Goal: Task Accomplishment & Management: Manage account settings

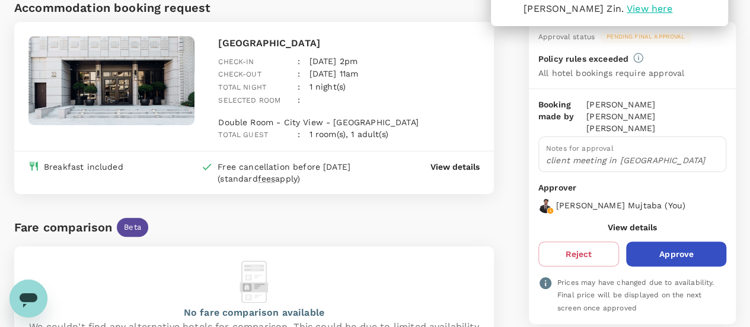
scroll to position [84, 0]
click at [446, 161] on p "View details" at bounding box center [454, 167] width 49 height 12
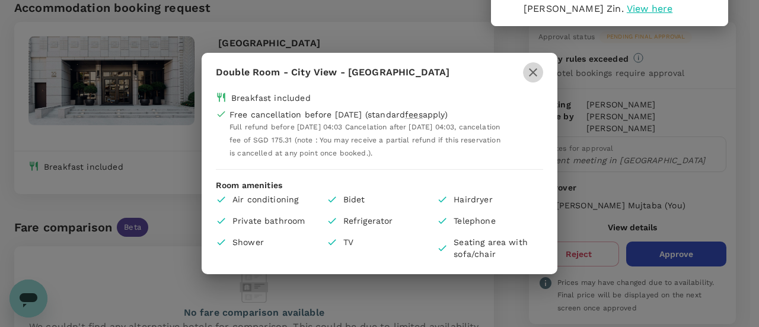
click at [530, 72] on icon "button" at bounding box center [533, 72] width 14 height 14
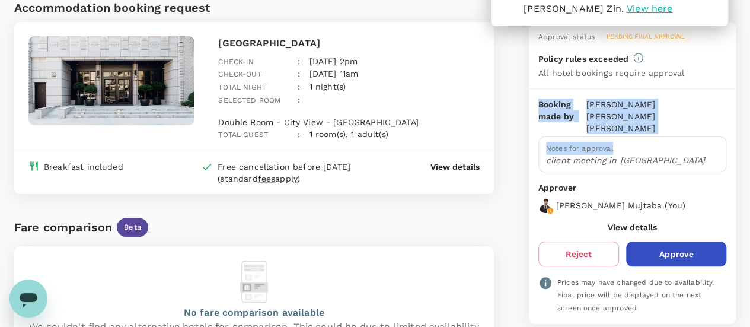
drag, startPoint x: 745, startPoint y: 116, endPoint x: 758, endPoint y: 74, distance: 44.2
click at [750, 74] on html "You have a request from [PERSON_NAME] [PERSON_NAME] Zin . View here Trips Book …" at bounding box center [375, 296] width 750 height 760
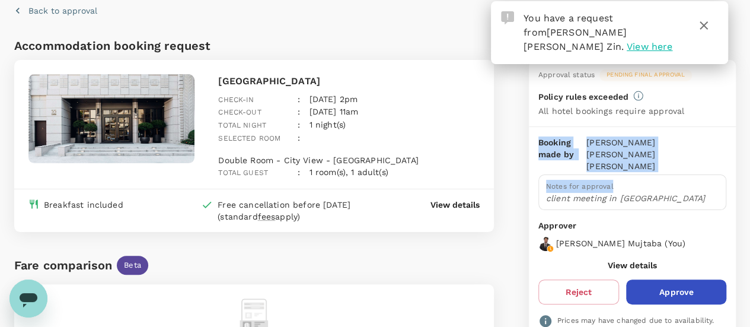
scroll to position [44, 0]
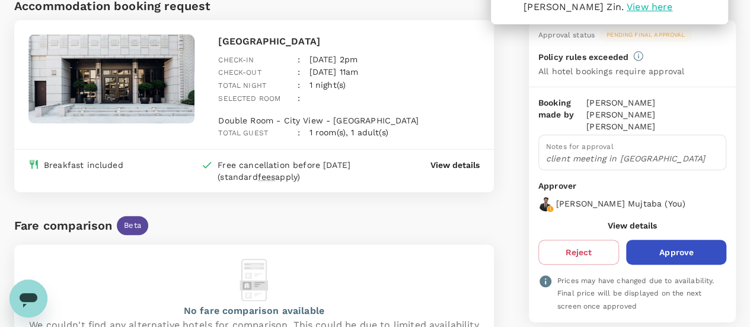
scroll to position [60, 0]
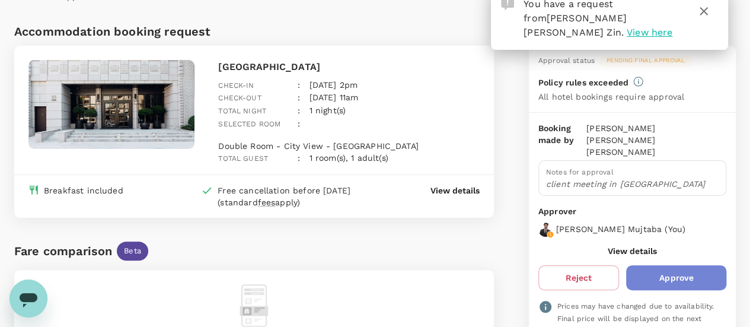
click at [674, 265] on button "Approve" at bounding box center [676, 277] width 100 height 25
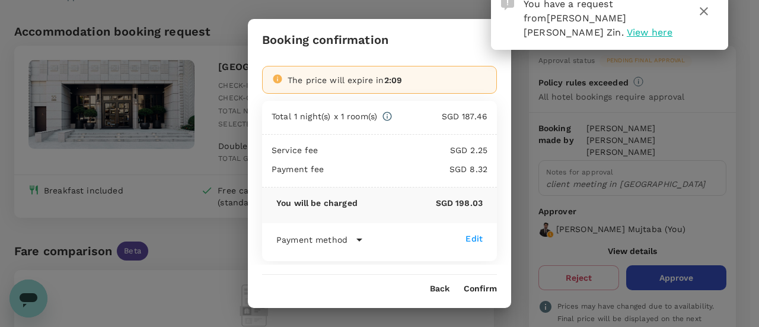
click at [585, 257] on div "Booking confirmation The price will expire in 2:09 Total 1 night(s) x 1 room(s)…" at bounding box center [379, 163] width 759 height 327
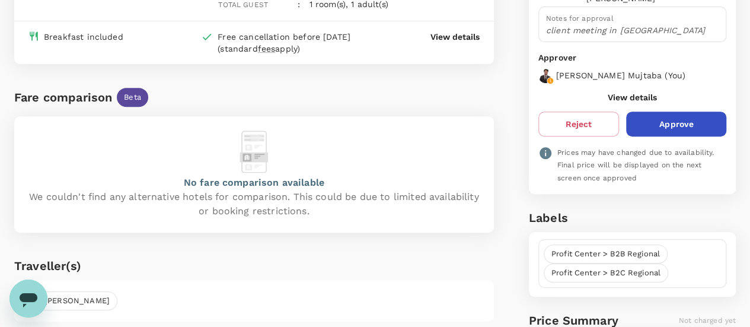
scroll to position [213, 0]
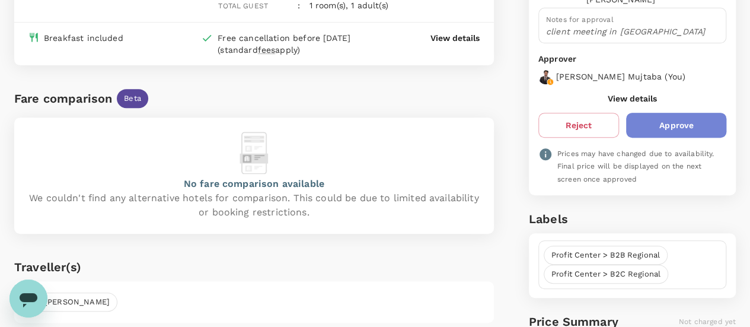
click at [688, 113] on button "Approve" at bounding box center [676, 125] width 100 height 25
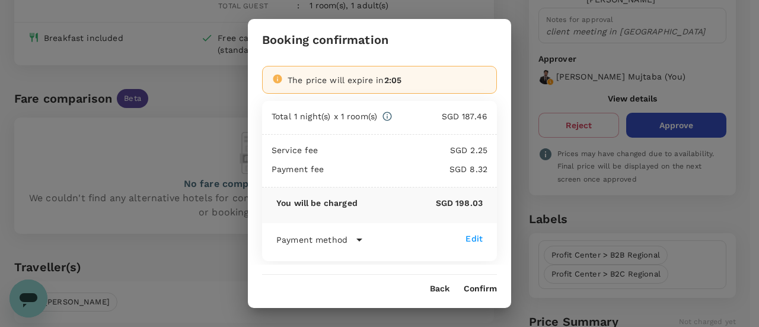
click at [476, 284] on button "Confirm" at bounding box center [480, 288] width 33 height 9
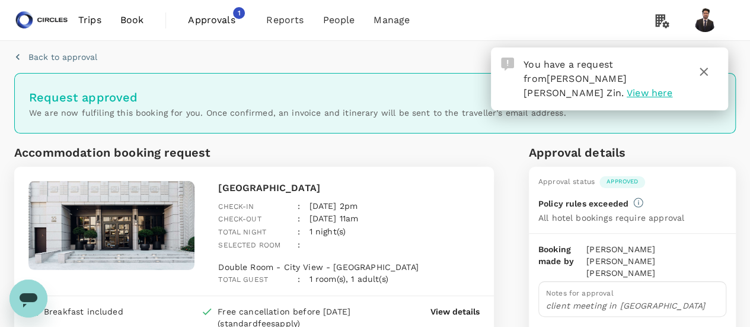
scroll to position [0, 0]
